Goal: Task Accomplishment & Management: Complete application form

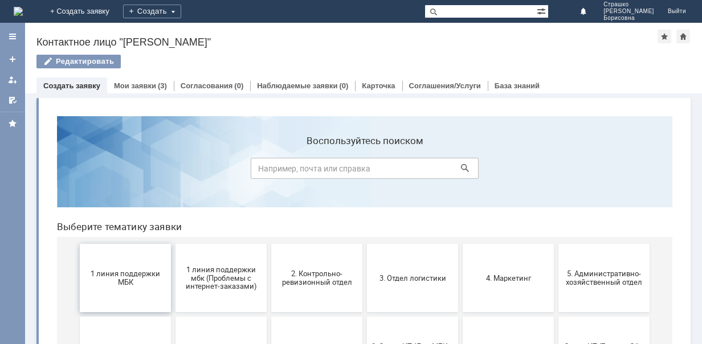
click at [104, 271] on span "1 линия поддержки МБК" at bounding box center [125, 278] width 84 height 17
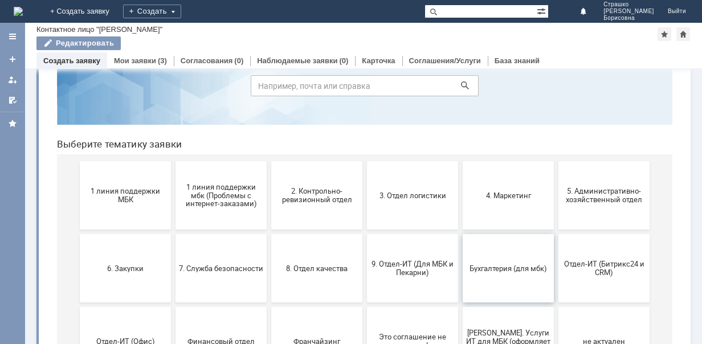
scroll to position [115, 0]
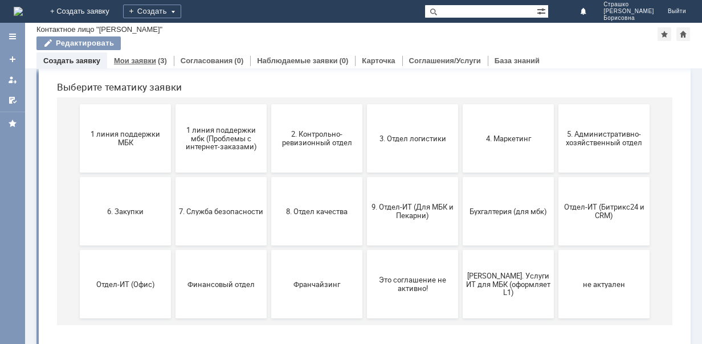
click at [141, 62] on link "Мои заявки" at bounding box center [135, 60] width 42 height 9
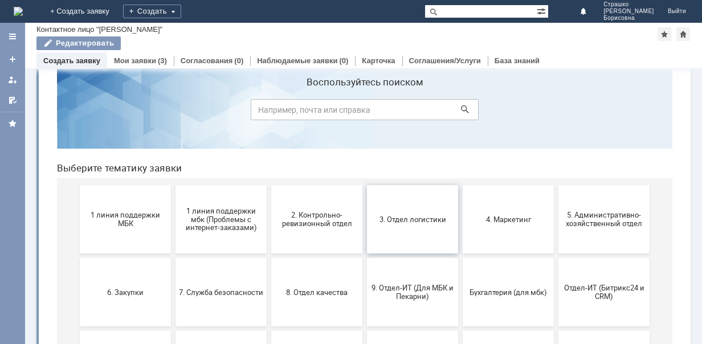
scroll to position [57, 0]
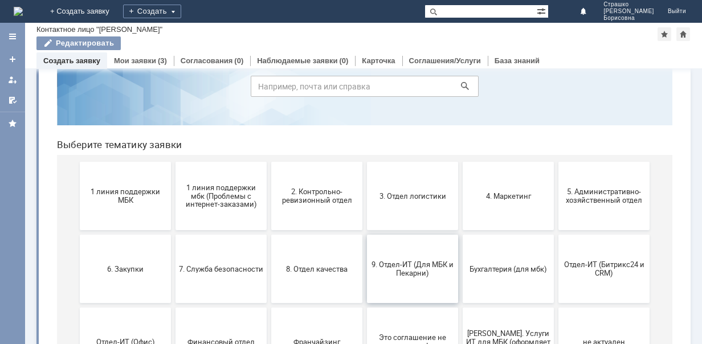
click at [399, 264] on span "9. Отдел-ИТ (Для МБК и Пекарни)" at bounding box center [413, 269] width 84 height 17
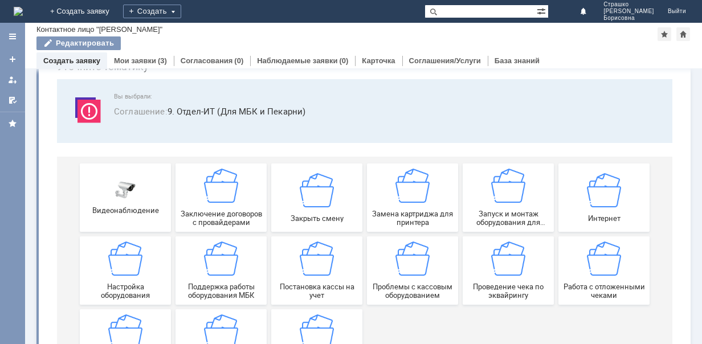
scroll to position [114, 0]
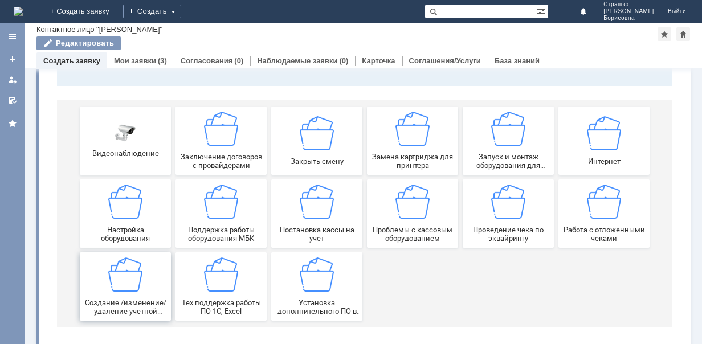
click at [123, 270] on img at bounding box center [125, 275] width 34 height 34
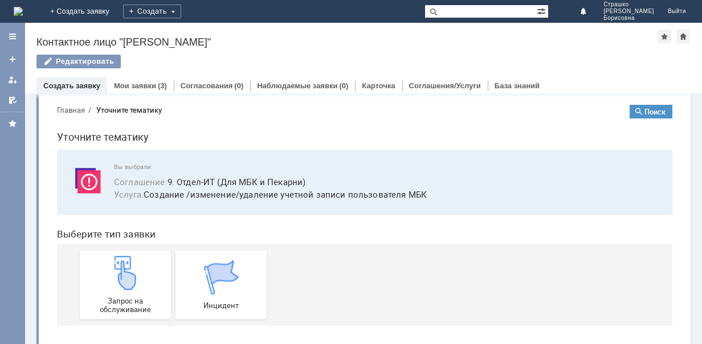
scroll to position [17, 0]
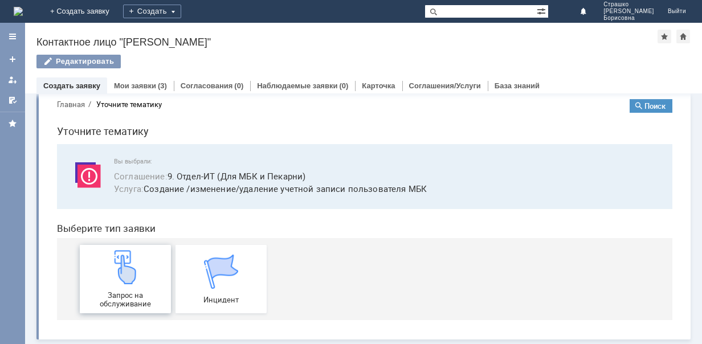
click at [116, 258] on img at bounding box center [125, 267] width 34 height 34
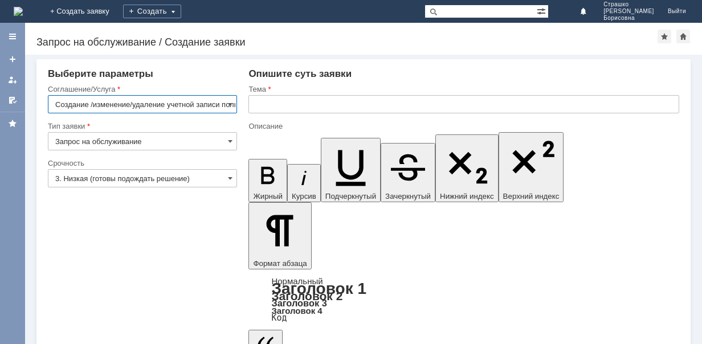
click at [316, 96] on input "text" at bounding box center [464, 104] width 431 height 18
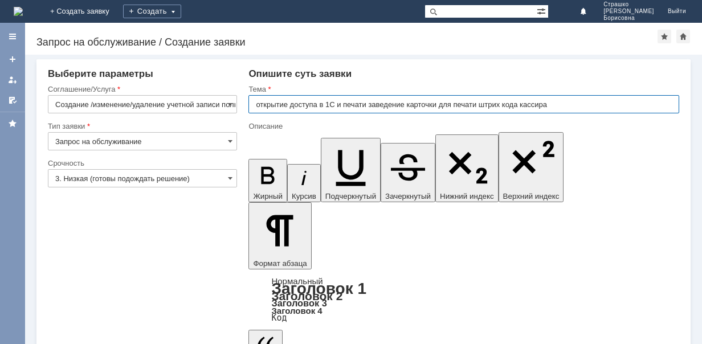
type input "открытие доступа в 1С и печати заведение карточки для печати штрих кода кассира"
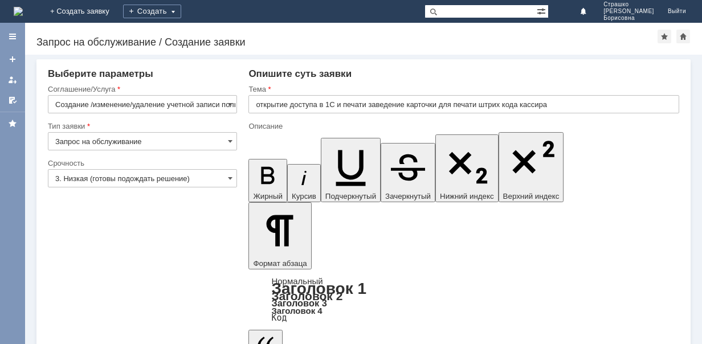
drag, startPoint x: 326, startPoint y: 2920, endPoint x: 333, endPoint y: 2919, distance: 7.6
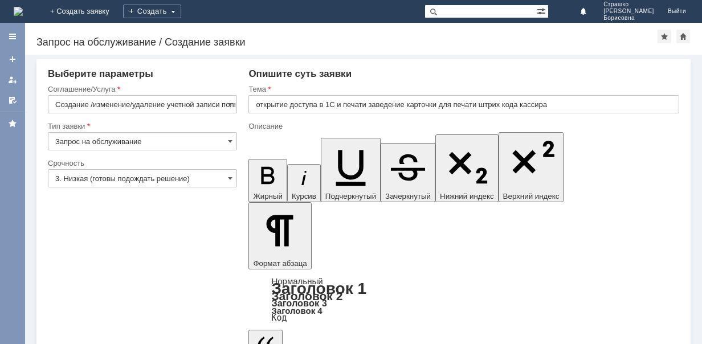
click at [234, 178] on input "3. Низкая (готовы подождать решение)" at bounding box center [142, 178] width 189 height 18
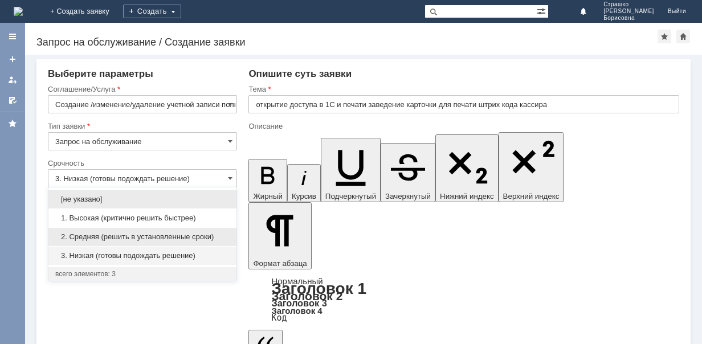
click at [146, 233] on span "2. Средняя (решить в установленные сроки)" at bounding box center [142, 237] width 174 height 9
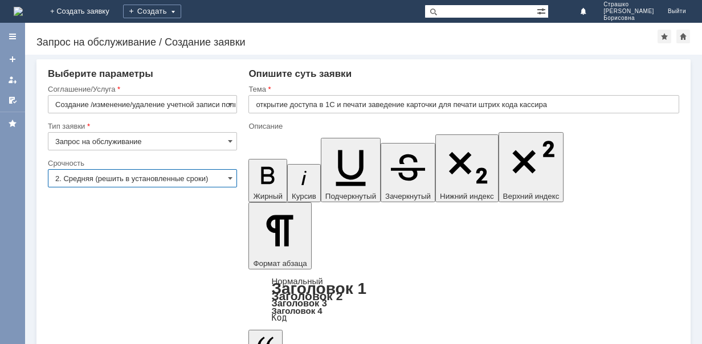
type input "2. Средняя (решить в установленные сроки)"
click at [228, 140] on span at bounding box center [230, 141] width 5 height 9
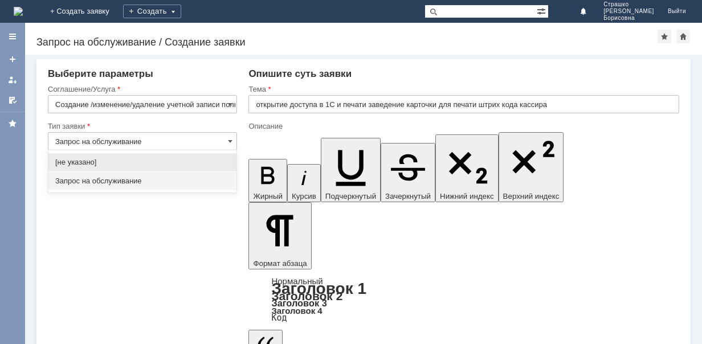
click at [124, 180] on span "Запрос на обслуживание" at bounding box center [142, 181] width 174 height 9
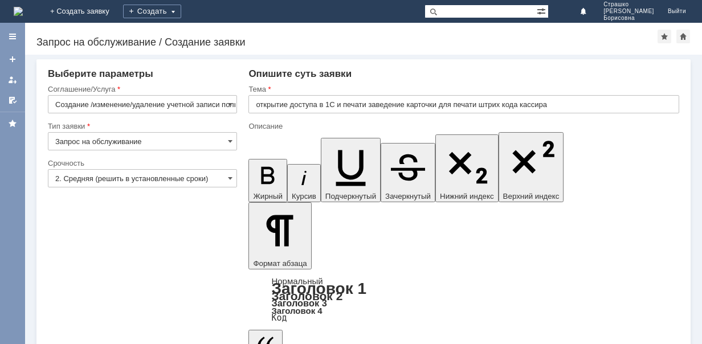
type input "Запрос на обслуживание"
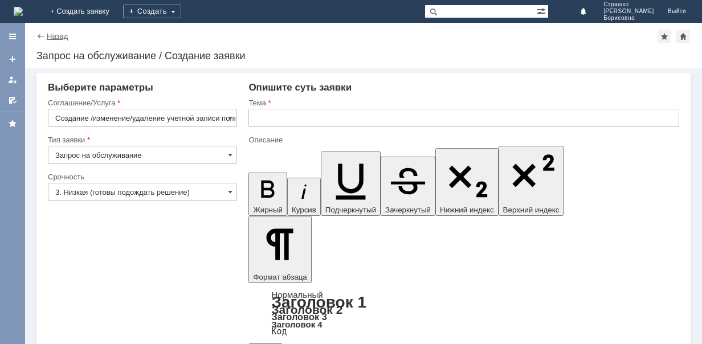
click at [47, 36] on link "Назад" at bounding box center [57, 36] width 21 height 9
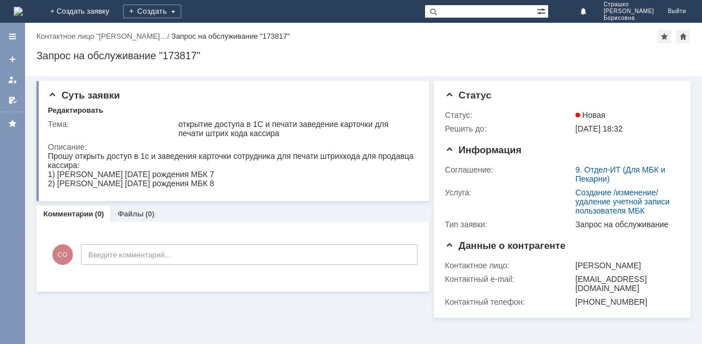
click at [23, 9] on img at bounding box center [18, 11] width 9 height 9
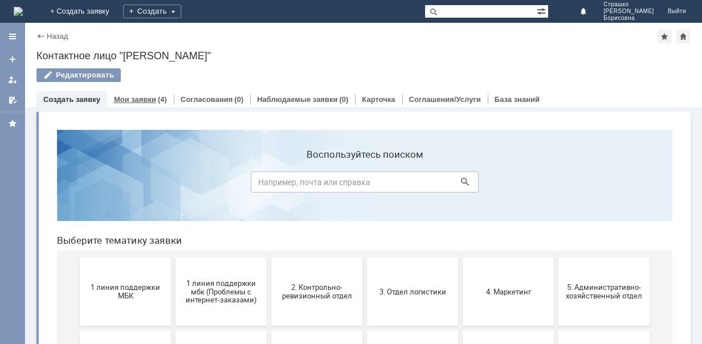
click at [147, 96] on link "Мои заявки" at bounding box center [135, 99] width 42 height 9
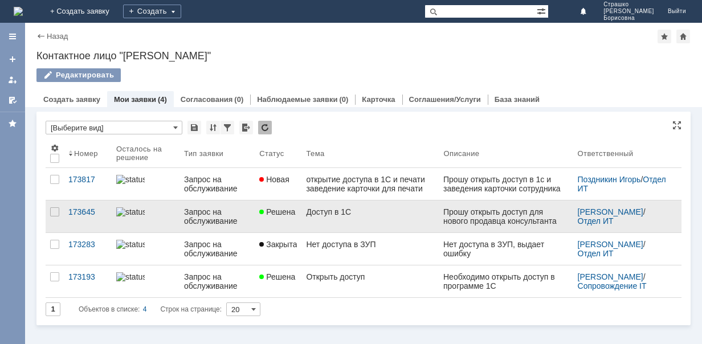
click at [334, 210] on div "Доступ в 1С" at bounding box center [370, 212] width 128 height 9
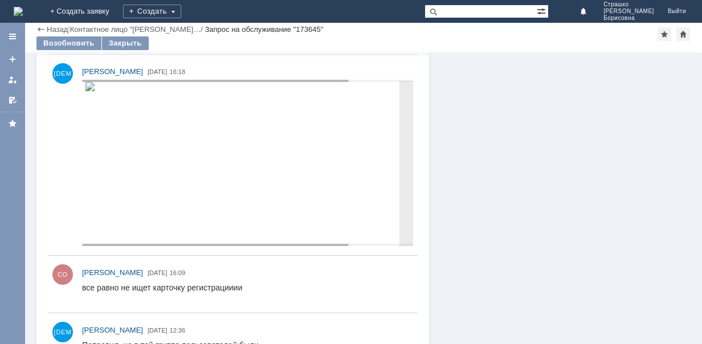
scroll to position [100, 0]
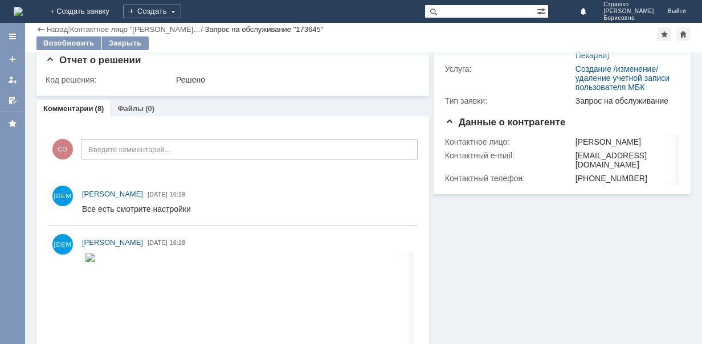
click at [40, 29] on div "Назад" at bounding box center [51, 29] width 31 height 9
